Goal: Find specific page/section: Find specific page/section

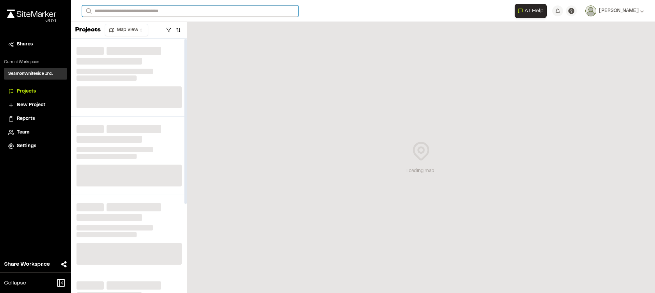
click at [123, 10] on input "Search" at bounding box center [190, 10] width 217 height 11
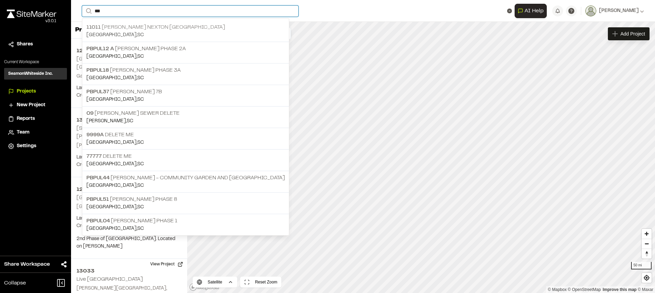
type input "***"
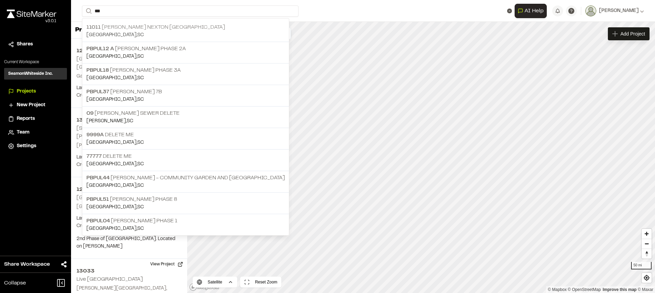
click at [103, 30] on p "11011 [PERSON_NAME] Nexton [GEOGRAPHIC_DATA]" at bounding box center [185, 27] width 198 height 8
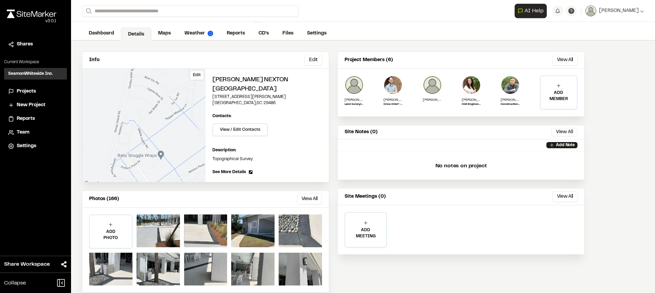
scroll to position [21, 0]
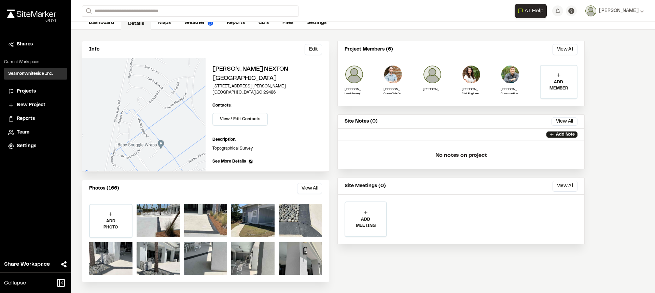
click at [302, 191] on button "View All" at bounding box center [309, 188] width 25 height 11
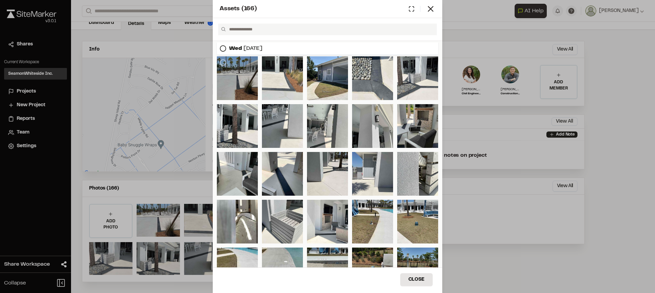
click at [228, 78] on div at bounding box center [237, 78] width 41 height 44
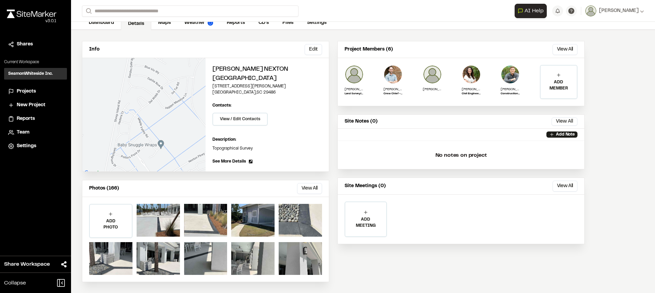
click at [300, 188] on button "View All" at bounding box center [309, 188] width 25 height 11
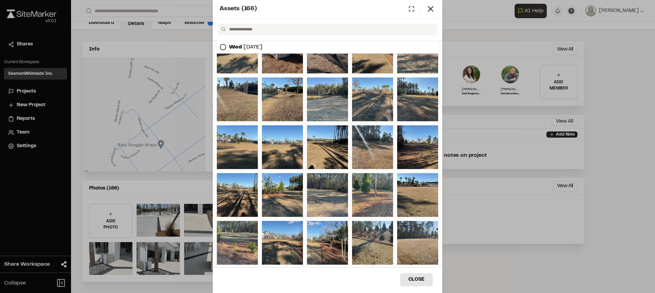
scroll to position [1442, 0]
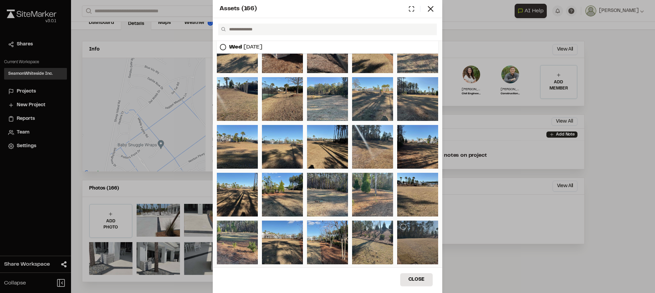
click at [412, 242] on div at bounding box center [417, 243] width 41 height 44
